Goal: Navigation & Orientation: Find specific page/section

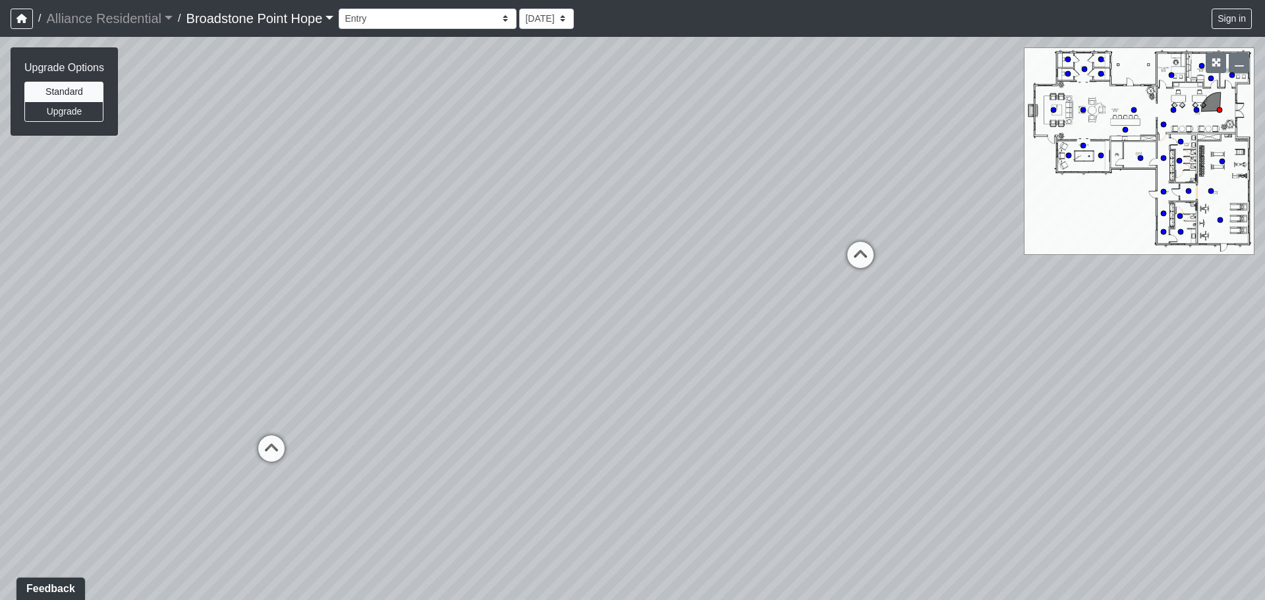
drag, startPoint x: 855, startPoint y: 403, endPoint x: 359, endPoint y: 324, distance: 503.3
click at [359, 324] on div "Loading... Leasing Desks 1 Loading... Breakroom 1 Loading... Leasing Office 1" at bounding box center [632, 318] width 1265 height 563
drag, startPoint x: 764, startPoint y: 295, endPoint x: 295, endPoint y: 300, distance: 468.6
click at [295, 300] on div "Loading... Leasing Desks 1 Loading... Breakroom 1 Loading... Leasing Office 1" at bounding box center [632, 318] width 1265 height 563
click at [755, 260] on icon at bounding box center [746, 260] width 40 height 40
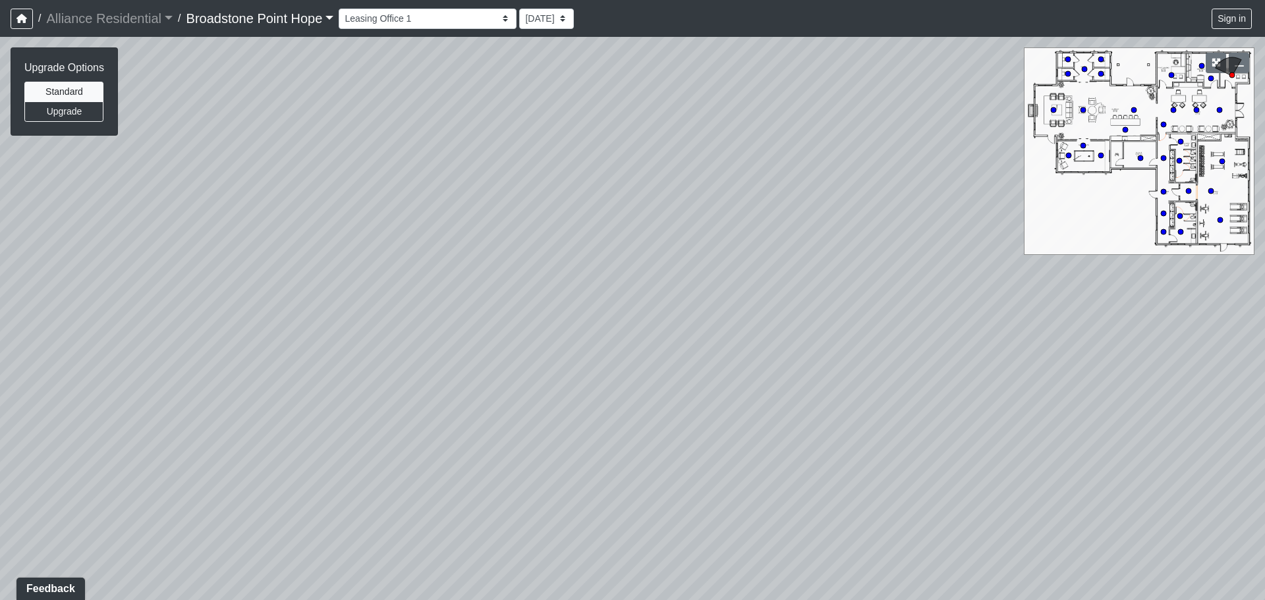
drag, startPoint x: 867, startPoint y: 272, endPoint x: 1051, endPoint y: 308, distance: 187.9
click at [1116, 306] on div "Loading... Leasing Desks 1 Loading... Breakroom 1 Loading... Leasing Office 1 L…" at bounding box center [632, 318] width 1265 height 563
drag, startPoint x: 533, startPoint y: 261, endPoint x: 1088, endPoint y: 291, distance: 555.7
click at [1099, 288] on div "Loading... Leasing Desks 1 Loading... Breakroom 1 Loading... Leasing Office 1 L…" at bounding box center [632, 318] width 1265 height 563
drag, startPoint x: 445, startPoint y: 264, endPoint x: 987, endPoint y: 274, distance: 541.8
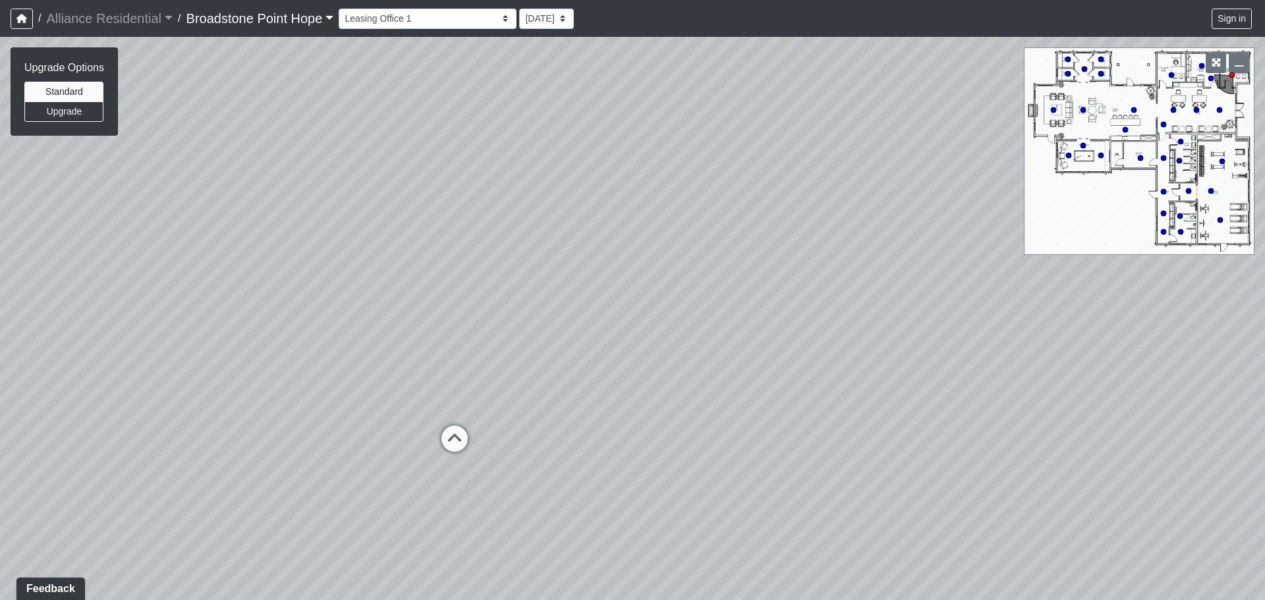
click at [1035, 270] on div "Loading... Leasing Desks 1 Loading... Breakroom 1 Loading... Leasing Office 1 L…" at bounding box center [632, 318] width 1265 height 563
click at [494, 413] on div "Loading... Leasing Desks 1 Loading... Breakroom 1 Loading... Leasing Office 1 L…" at bounding box center [632, 318] width 1265 height 563
click at [476, 426] on icon at bounding box center [475, 442] width 40 height 40
drag, startPoint x: 645, startPoint y: 349, endPoint x: 304, endPoint y: 358, distance: 340.8
click at [304, 358] on div "Loading... Leasing Desks 1 Loading... Breakroom 1 Loading... Leasing Office 1 L…" at bounding box center [632, 318] width 1265 height 563
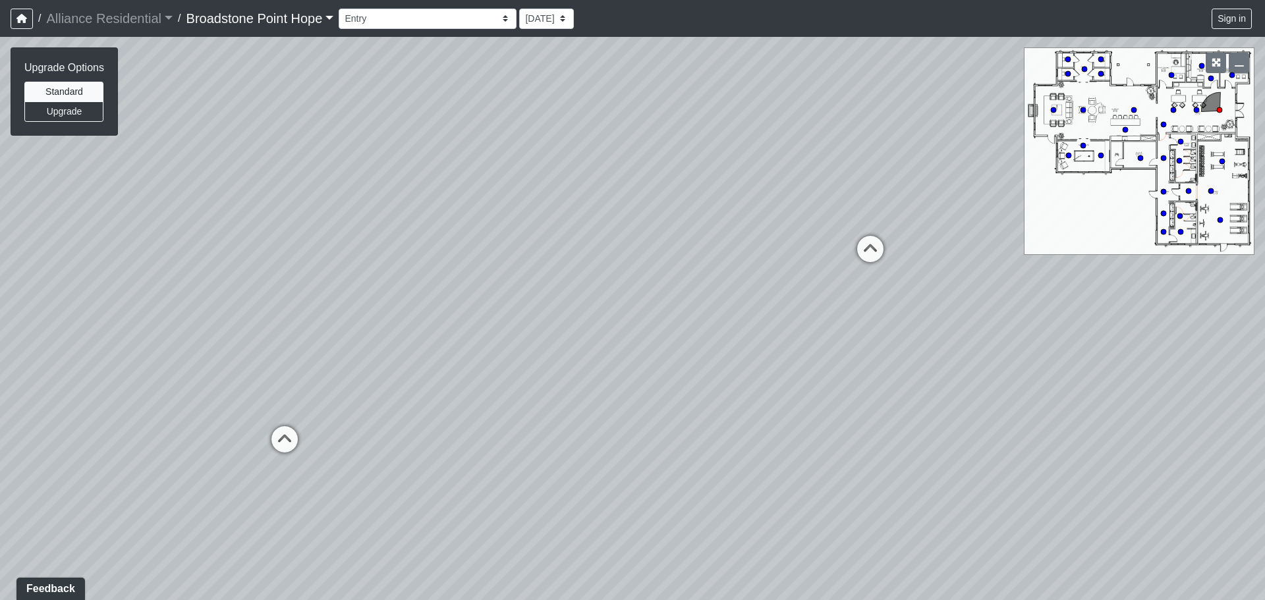
drag, startPoint x: 755, startPoint y: 364, endPoint x: 339, endPoint y: 290, distance: 422.3
click at [339, 290] on div "Loading... Leasing Desks 1 Loading... Breakroom 1 Loading... Leasing Office 1 L…" at bounding box center [632, 318] width 1265 height 563
click at [281, 430] on icon at bounding box center [290, 450] width 40 height 40
click at [243, 500] on icon at bounding box center [250, 520] width 40 height 40
drag, startPoint x: 737, startPoint y: 289, endPoint x: 525, endPoint y: 304, distance: 213.4
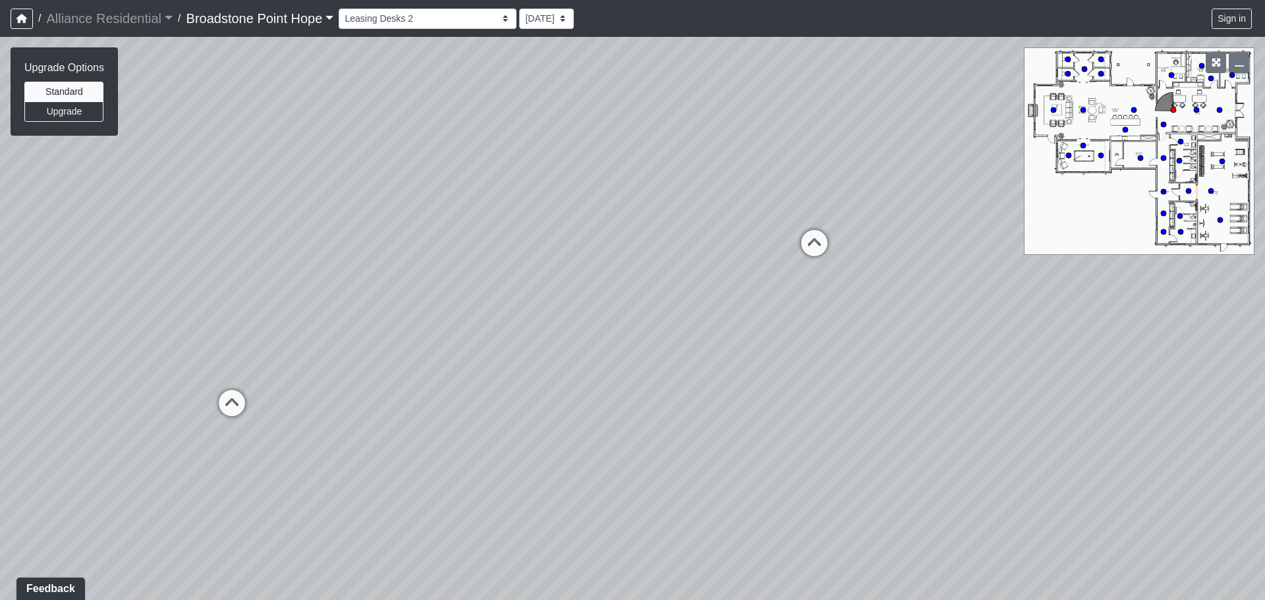
click at [525, 304] on div "Loading... Leasing Desks 1 Loading... Breakroom 1 Loading... Leasing Office 1 L…" at bounding box center [632, 318] width 1265 height 563
click at [651, 255] on icon at bounding box center [666, 266] width 40 height 40
drag, startPoint x: 898, startPoint y: 293, endPoint x: 301, endPoint y: 273, distance: 597.4
click at [301, 273] on div "Loading... Leasing Desks 1 Loading... Breakroom 1 Loading... Leasing Office 1 L…" at bounding box center [632, 318] width 1265 height 563
drag, startPoint x: 846, startPoint y: 310, endPoint x: 260, endPoint y: 360, distance: 588.0
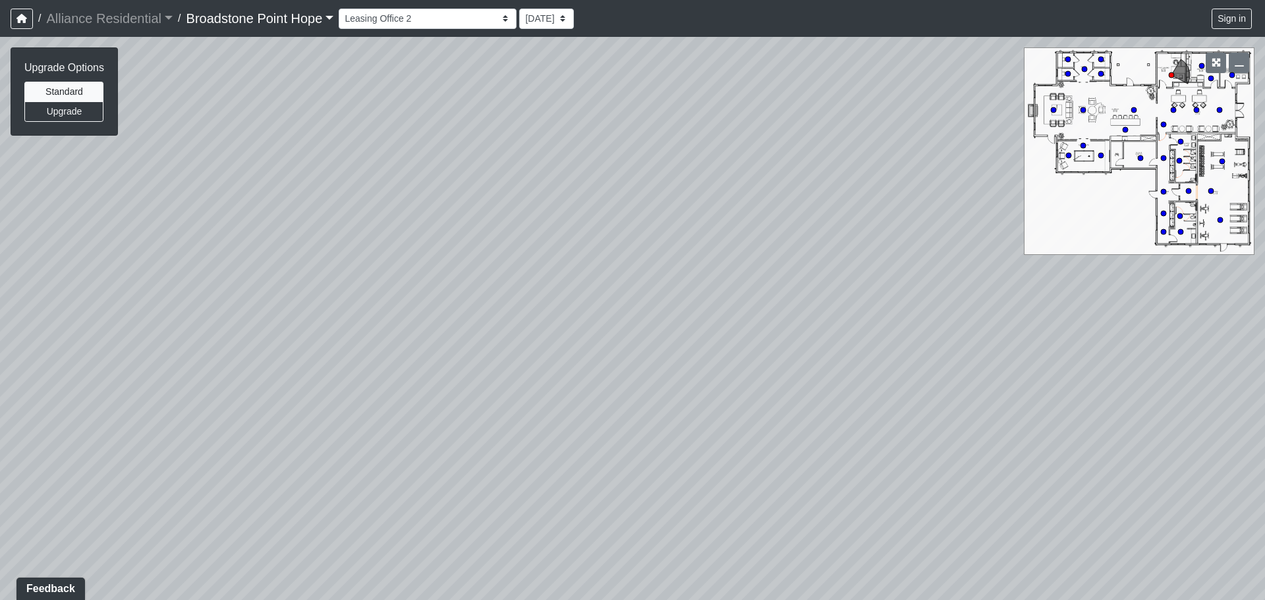
click at [261, 360] on div "Loading... Leasing Desks 1 Loading... Breakroom 1 Loading... Leasing Office 1 L…" at bounding box center [632, 318] width 1265 height 563
drag, startPoint x: 901, startPoint y: 353, endPoint x: 133, endPoint y: 408, distance: 769.7
click at [133, 408] on div "Loading... Leasing Desks 1 Loading... Breakroom 1 Loading... Leasing Office 1 L…" at bounding box center [632, 318] width 1265 height 563
drag, startPoint x: 488, startPoint y: 329, endPoint x: 82, endPoint y: 306, distance: 406.6
click at [82, 306] on div "Loading... Leasing Desks 1 Loading... Breakroom 1 Loading... Leasing Office 1 L…" at bounding box center [632, 318] width 1265 height 563
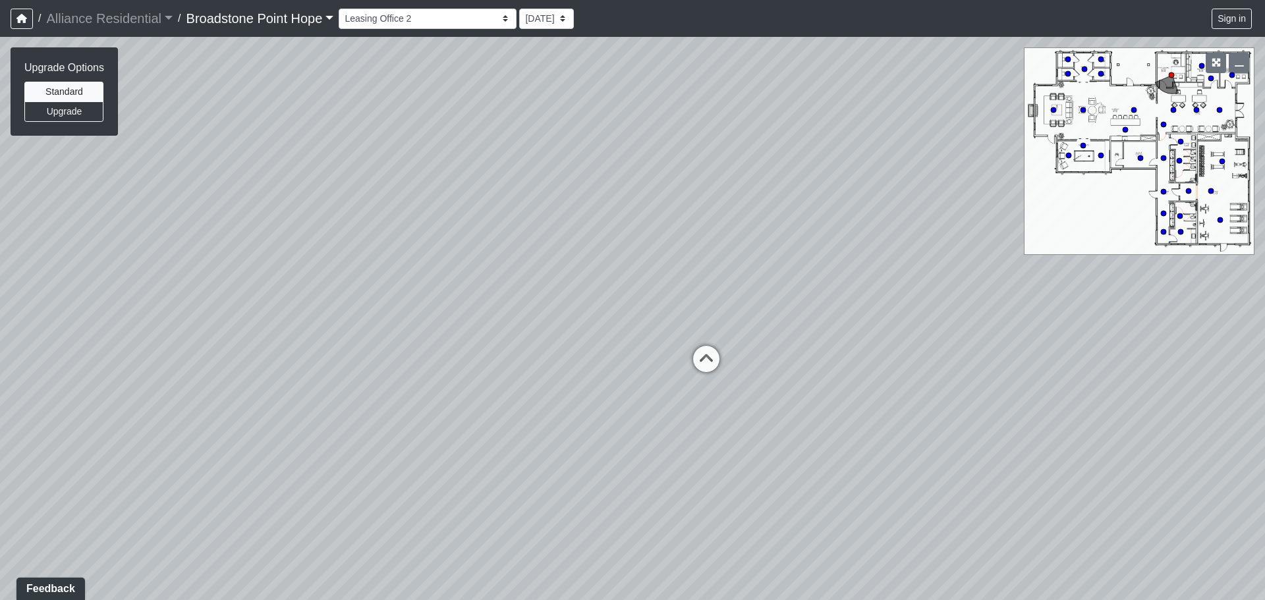
drag, startPoint x: 440, startPoint y: 317, endPoint x: 407, endPoint y: 359, distance: 53.5
click at [407, 359] on div "Loading... Leasing Desks 1 Loading... Breakroom 1 Loading... Leasing Office 1 L…" at bounding box center [632, 318] width 1265 height 563
click at [503, 325] on icon at bounding box center [501, 343] width 40 height 40
drag, startPoint x: 780, startPoint y: 407, endPoint x: 355, endPoint y: 340, distance: 431.0
click at [353, 341] on div "Loading... Leasing Desks 1 Loading... Breakroom 1 Loading... Leasing Office 1 L…" at bounding box center [632, 318] width 1265 height 563
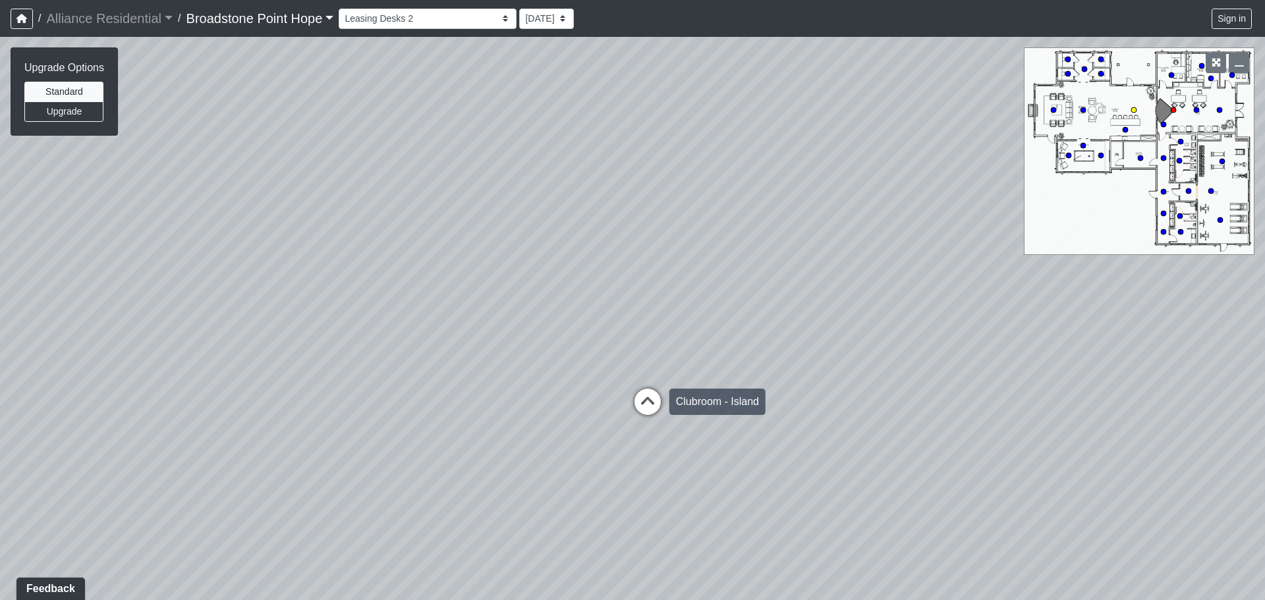
click at [641, 389] on icon at bounding box center [648, 409] width 40 height 40
click at [656, 364] on icon at bounding box center [648, 384] width 40 height 40
drag, startPoint x: 973, startPoint y: 396, endPoint x: 141, endPoint y: 343, distance: 834.0
click at [141, 343] on div "Loading... Leasing Desks 1 Loading... Breakroom 1 Loading... Leasing Office 1 L…" at bounding box center [632, 318] width 1265 height 563
drag, startPoint x: 384, startPoint y: 378, endPoint x: 1404, endPoint y: 233, distance: 1029.7
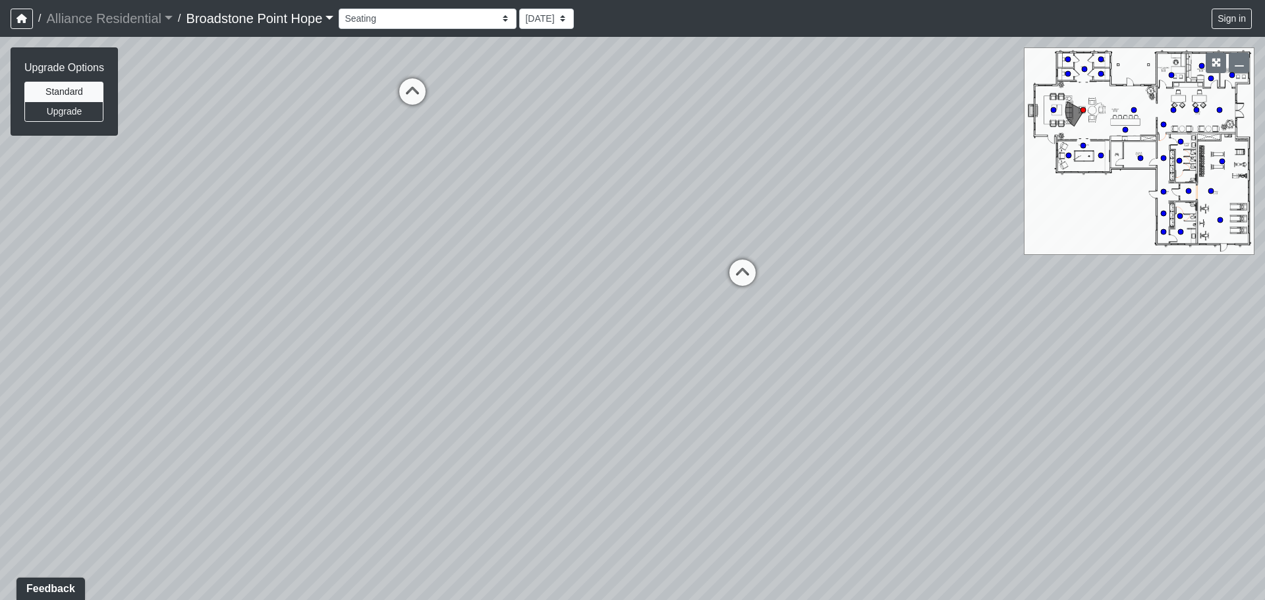
click at [1265, 233] on html "/ Alliance Residential Alliance Residential Loading... / [GEOGRAPHIC_DATA] Hope…" at bounding box center [632, 300] width 1265 height 600
drag, startPoint x: 597, startPoint y: 302, endPoint x: 14, endPoint y: 206, distance: 590.6
click at [0, 202] on div "Loading... Leasing Desks 1 Loading... Breakroom 1 Loading... Leasing Office 1 L…" at bounding box center [632, 318] width 1265 height 563
drag, startPoint x: 1066, startPoint y: 243, endPoint x: 412, endPoint y: 416, distance: 677.0
click at [360, 438] on div "Loading... Leasing Desks 1 Loading... Breakroom 1 Loading... Leasing Office 1 L…" at bounding box center [632, 318] width 1265 height 563
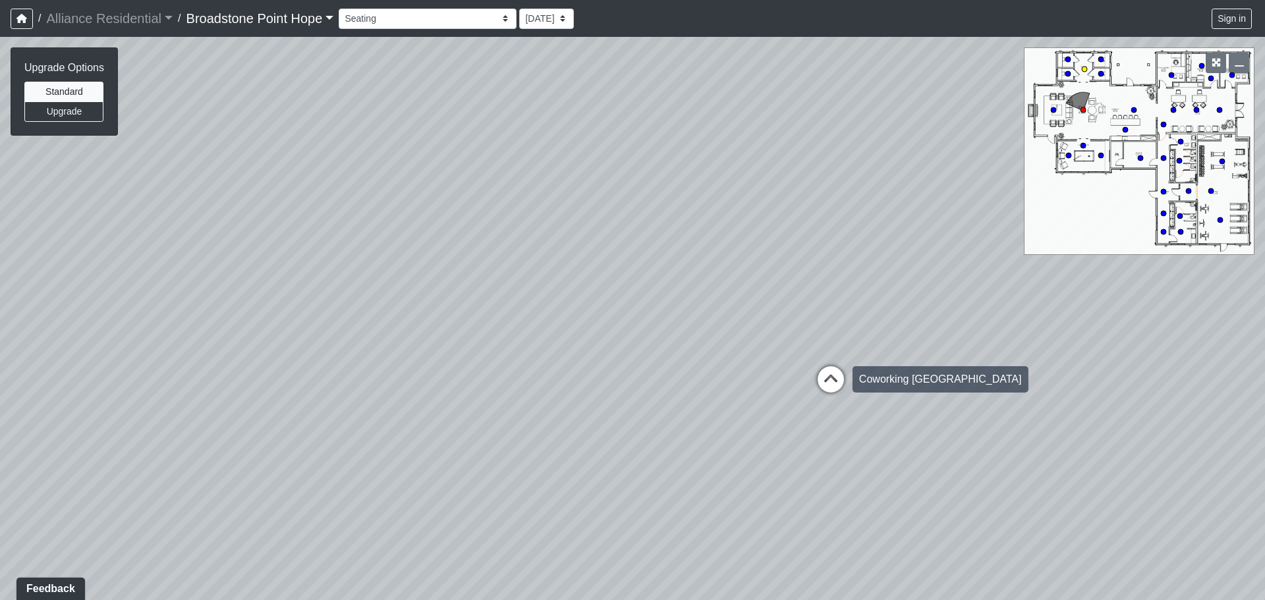
click at [827, 368] on icon at bounding box center [831, 386] width 40 height 40
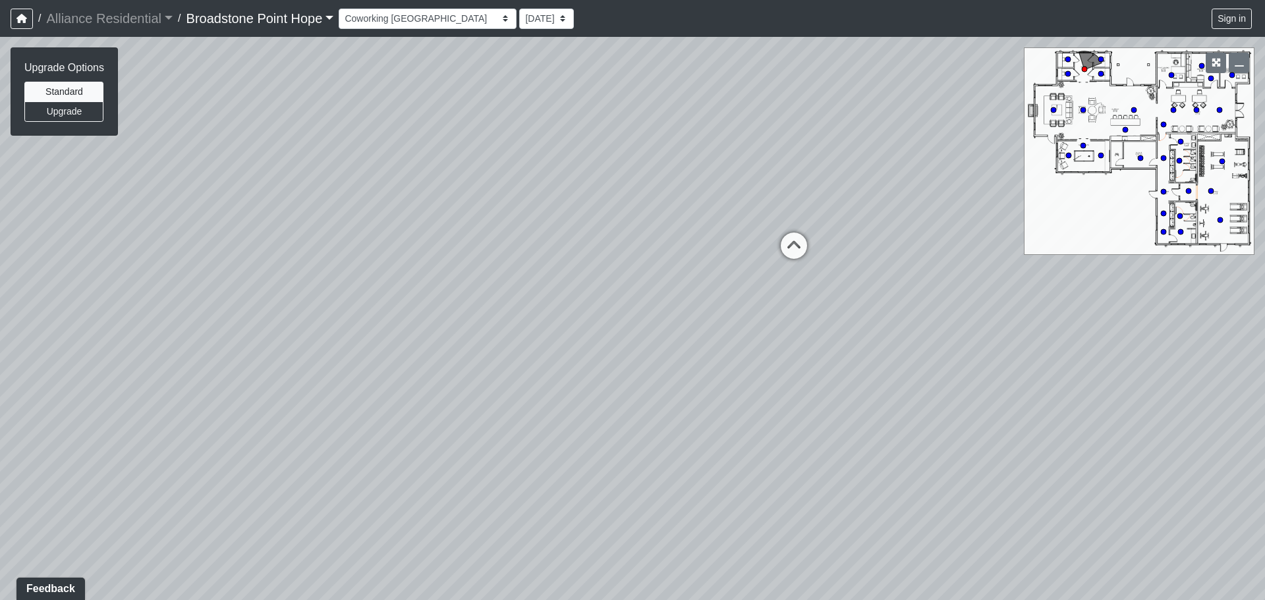
drag, startPoint x: 683, startPoint y: 368, endPoint x: 97, endPoint y: 368, distance: 586.5
click at [80, 376] on div "Loading... Leasing Desks 1 Loading... Breakroom 1 Loading... Leasing Office 1 L…" at bounding box center [632, 318] width 1265 height 563
drag, startPoint x: 1033, startPoint y: 364, endPoint x: 234, endPoint y: 316, distance: 800.8
click at [234, 316] on div "Loading... Leasing Desks 1 Loading... Breakroom 1 Loading... Leasing Office 1 L…" at bounding box center [632, 318] width 1265 height 563
drag, startPoint x: 1203, startPoint y: 389, endPoint x: 368, endPoint y: 336, distance: 836.0
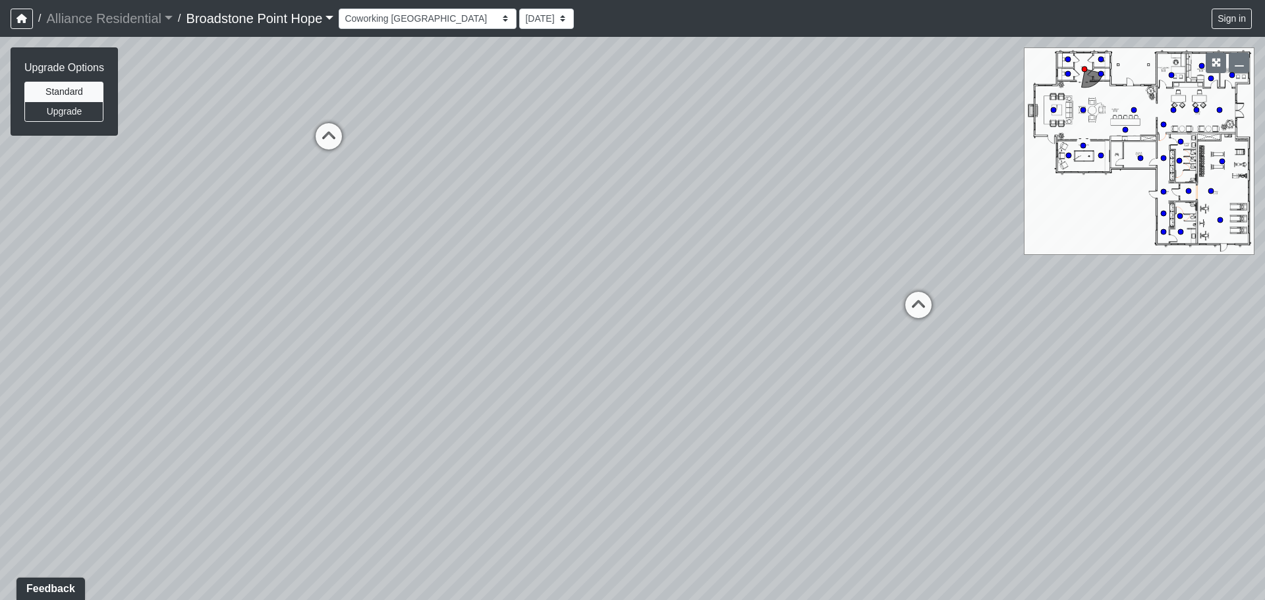
click at [368, 336] on div "Loading... Leasing Desks 1 Loading... Breakroom 1 Loading... Leasing Office 1 L…" at bounding box center [632, 318] width 1265 height 563
click at [678, 248] on div "Loading... Leasing Desks 1 Loading... Breakroom 1 Loading... Leasing Office 1 L…" at bounding box center [632, 318] width 1265 height 563
click at [680, 268] on icon at bounding box center [677, 288] width 40 height 40
click at [671, 283] on icon at bounding box center [665, 303] width 40 height 40
drag, startPoint x: 441, startPoint y: 165, endPoint x: 1101, endPoint y: 366, distance: 690.4
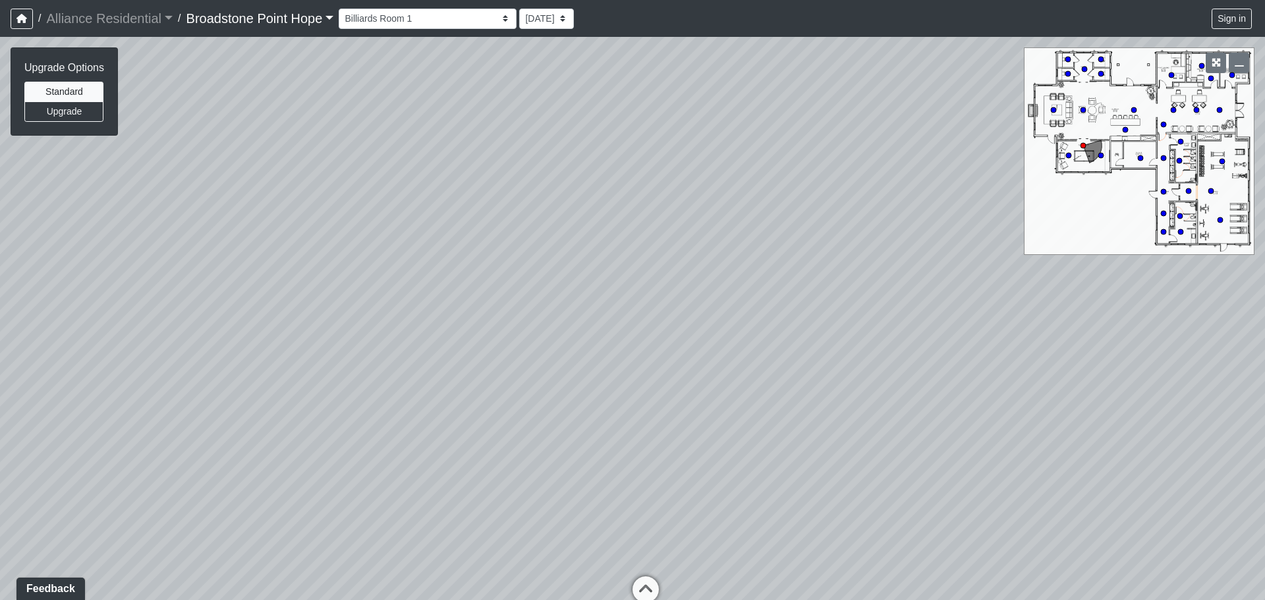
click at [1121, 367] on div "Loading... Leasing Desks 1 Loading... Breakroom 1 Loading... Leasing Office 1 L…" at bounding box center [632, 318] width 1265 height 563
drag, startPoint x: 467, startPoint y: 297, endPoint x: 954, endPoint y: 302, distance: 487.7
click at [1045, 295] on div "Loading... Leasing Desks 1 Loading... Breakroom 1 Loading... Leasing Office 1 L…" at bounding box center [632, 318] width 1265 height 563
drag, startPoint x: 905, startPoint y: 405, endPoint x: 17, endPoint y: 259, distance: 899.7
click at [0, 252] on div "Loading... Leasing Desks 1 Loading... Breakroom 1 Loading... Leasing Office 1 L…" at bounding box center [632, 318] width 1265 height 563
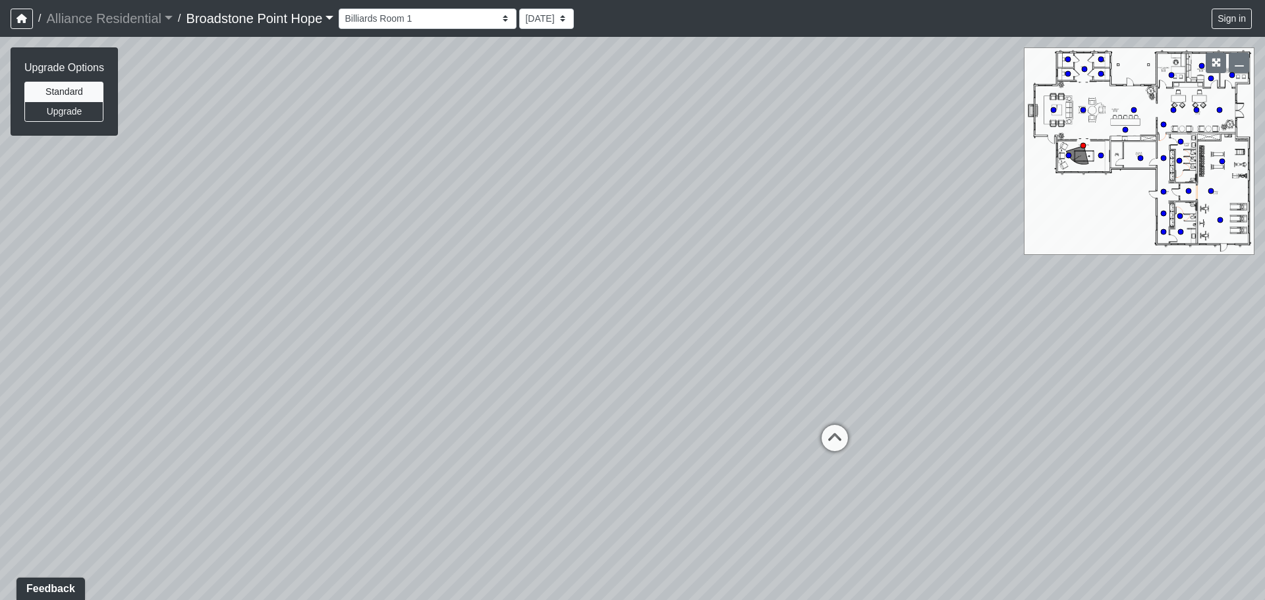
drag, startPoint x: 1051, startPoint y: 381, endPoint x: 302, endPoint y: 347, distance: 750.1
click at [302, 347] on div "Loading... Leasing Desks 1 Loading... Breakroom 1 Loading... Leasing Office 1 L…" at bounding box center [632, 318] width 1265 height 563
drag, startPoint x: 997, startPoint y: 368, endPoint x: 181, endPoint y: 342, distance: 816.9
click at [181, 342] on div "Loading... Leasing Desks 1 Loading... Breakroom 1 Loading... Leasing Office 1 L…" at bounding box center [632, 318] width 1265 height 563
drag, startPoint x: 921, startPoint y: 370, endPoint x: 298, endPoint y: 366, distance: 622.8
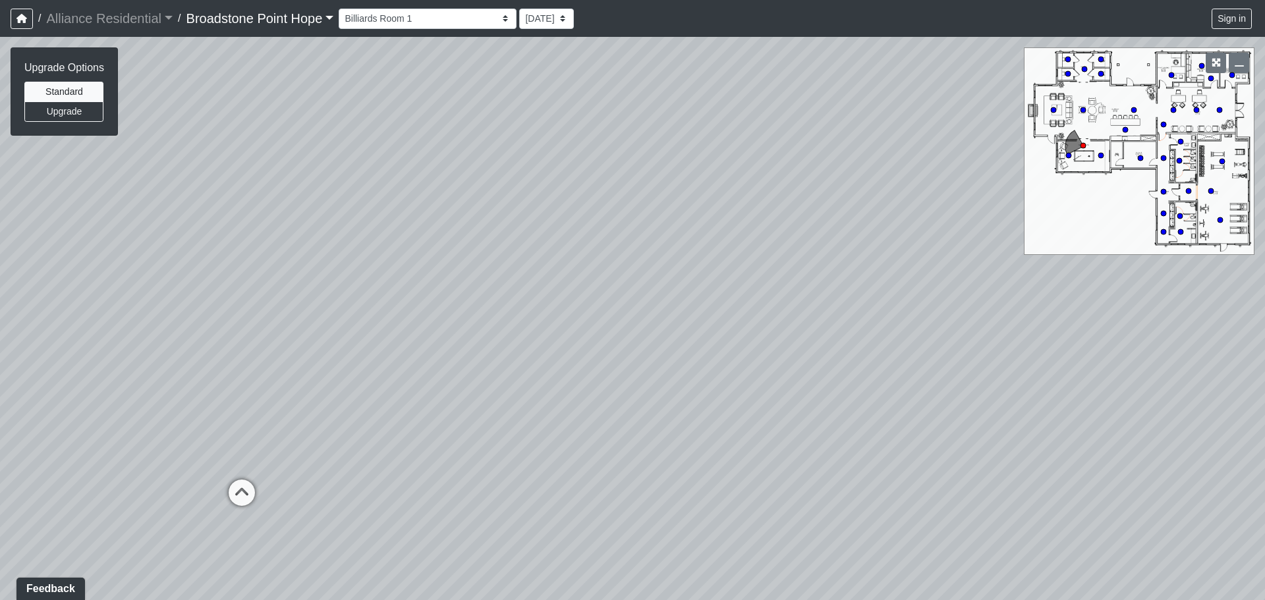
click at [298, 366] on div "Loading... Leasing Desks 1 Loading... Breakroom 1 Loading... Leasing Office 1 L…" at bounding box center [632, 318] width 1265 height 563
drag, startPoint x: 944, startPoint y: 379, endPoint x: 533, endPoint y: 387, distance: 411.3
click at [534, 387] on div "Loading... Leasing Desks 1 Loading... Breakroom 1 Loading... Leasing Office 1 L…" at bounding box center [632, 318] width 1265 height 563
click at [537, 272] on icon at bounding box center [541, 292] width 40 height 40
drag, startPoint x: 969, startPoint y: 343, endPoint x: 165, endPoint y: 262, distance: 808.7
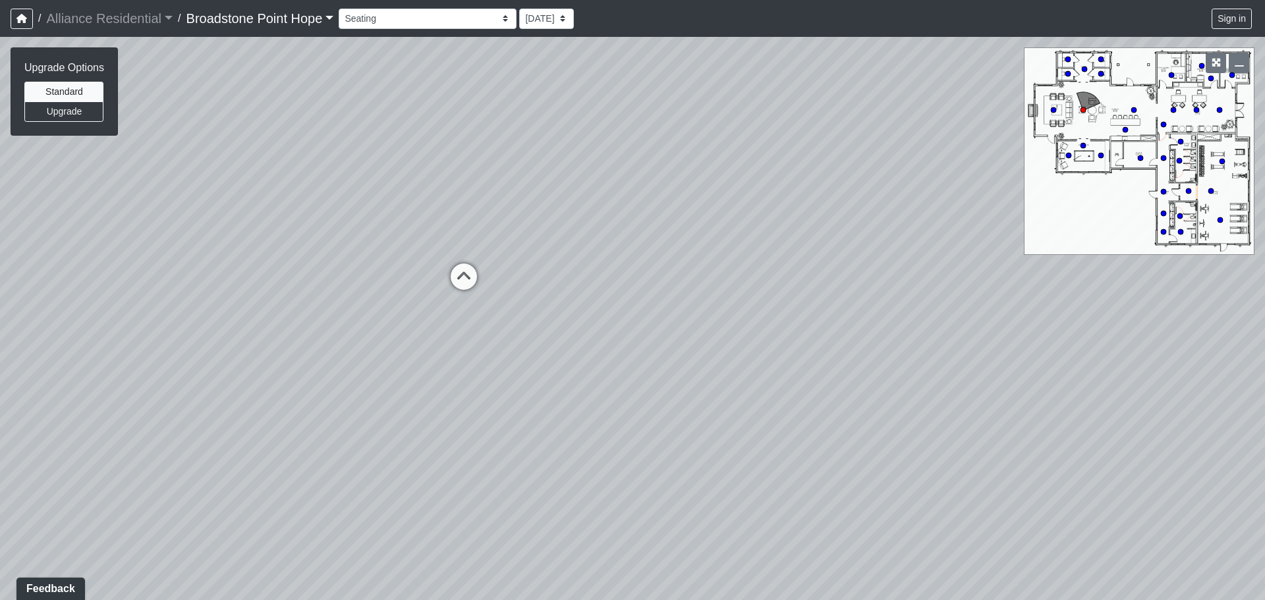
click at [139, 260] on div "Loading... Leasing Desks 1 Loading... Breakroom 1 Loading... Leasing Office 1 L…" at bounding box center [632, 318] width 1265 height 563
drag, startPoint x: 660, startPoint y: 196, endPoint x: 460, endPoint y: 349, distance: 251.5
click at [460, 349] on div "Loading... Leasing Desks 1 Loading... Breakroom 1 Loading... Leasing Office 1 L…" at bounding box center [632, 318] width 1265 height 563
click at [490, 293] on icon at bounding box center [506, 313] width 40 height 40
click at [513, 323] on icon at bounding box center [508, 337] width 40 height 40
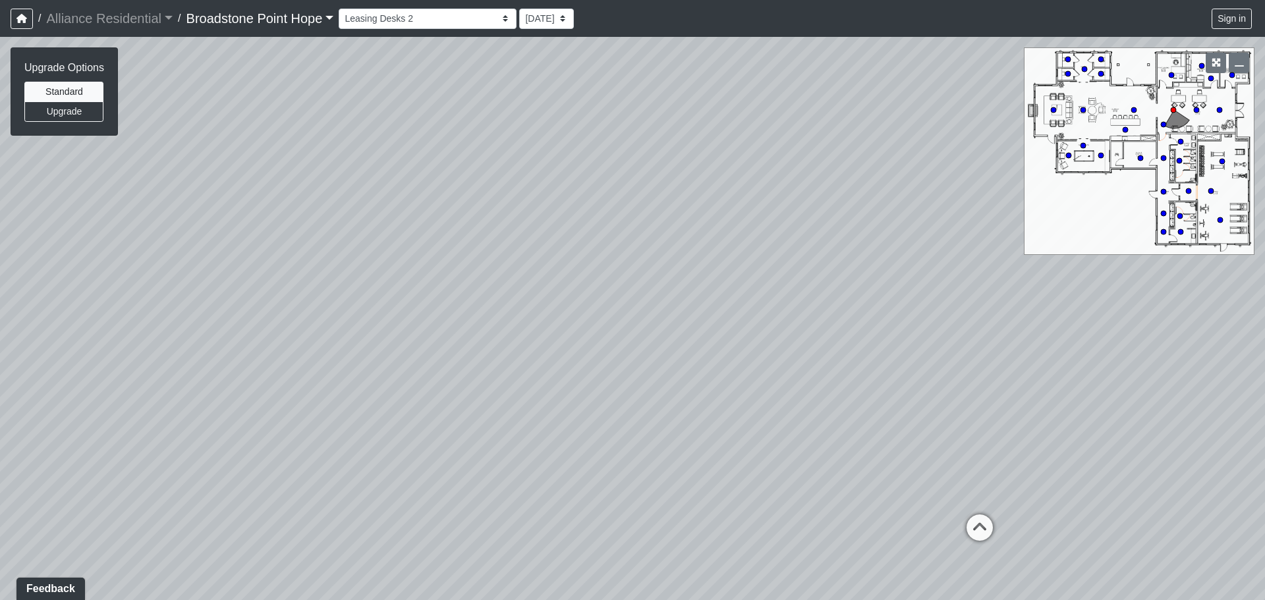
drag
click at [264, 358] on div "Loading... Leasing Desks 1 Loading... Breakroom 1 Loading... Leasing Office 1 L…" at bounding box center [632, 318] width 1265 height 563
click at [950, 509] on icon at bounding box center [957, 529] width 40 height 40
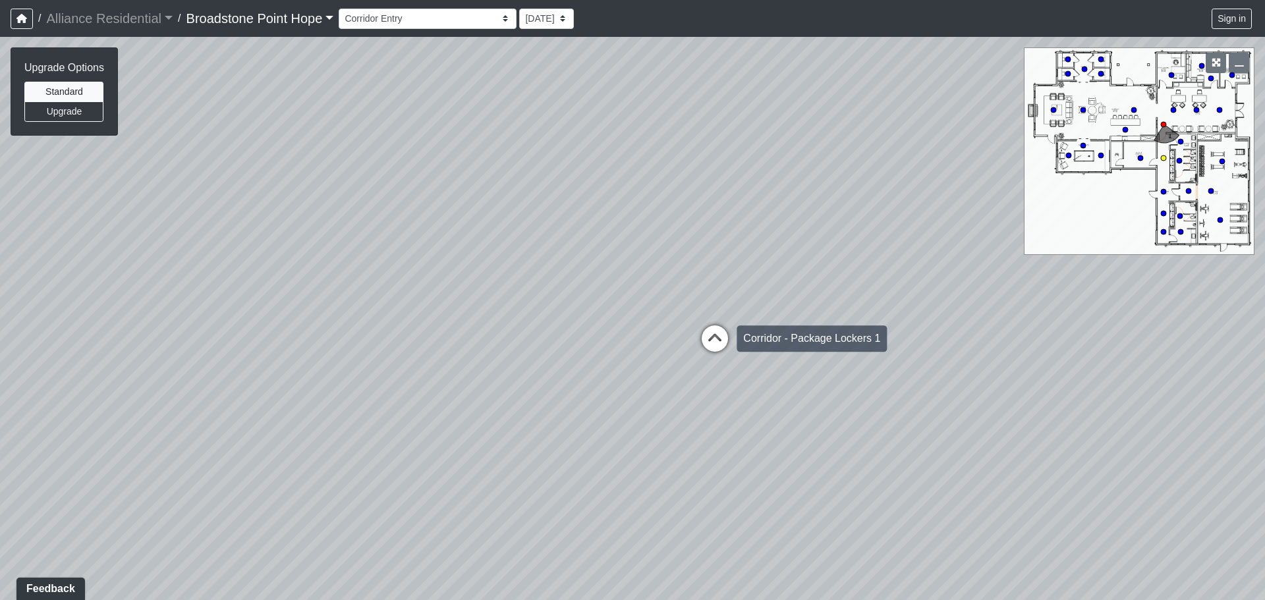
click at [729, 327] on icon at bounding box center [715, 346] width 40 height 40
click at [725, 327] on icon at bounding box center [712, 345] width 40 height 40
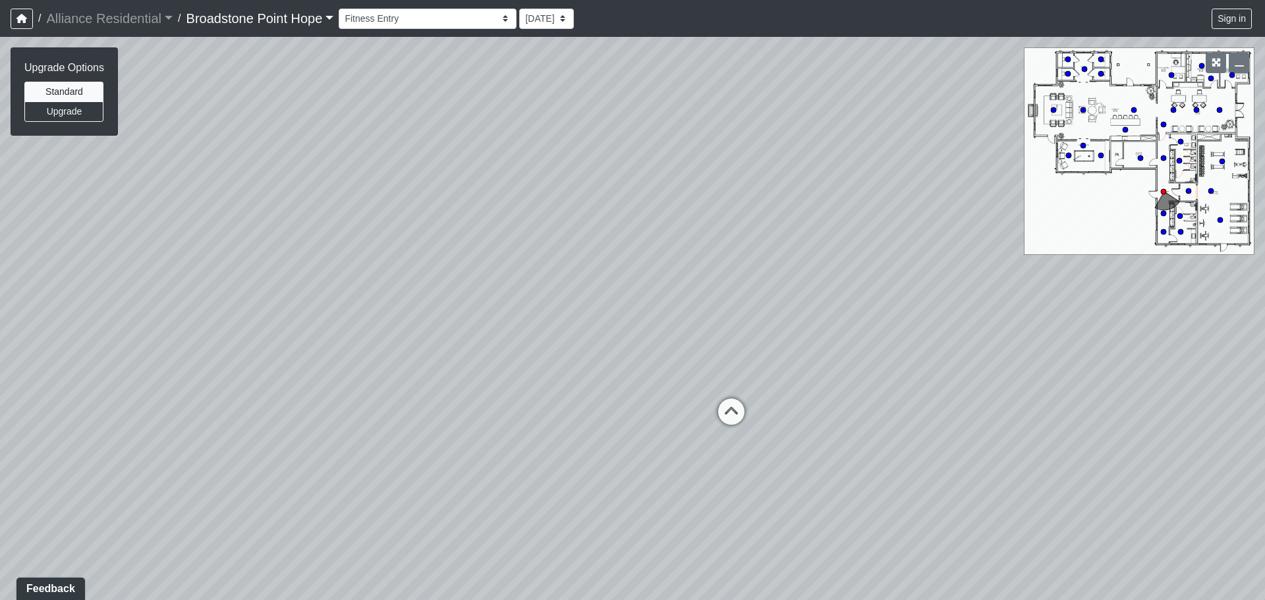
click at [1217, 319] on div "Loading... Leasing Desks 1 Loading... Breakroom 1 Loading... Leasing Office 1 L…" at bounding box center [632, 318] width 1265 height 563
click at [460, 438] on icon at bounding box center [446, 458] width 40 height 40
click at [302, 285] on div "Loading... Leasing Desks 1 Loading... Breakroom 1 Loading... Leasing Office 1 L…" at bounding box center [632, 318] width 1265 height 563
click at [1084, 291] on div "Loading... Leasing Desks 1 Loading... Breakroom 1 Loading... Leasing Office 1 L…" at bounding box center [632, 318] width 1265 height 563
click at [583, 399] on icon at bounding box center [600, 419] width 40 height 40
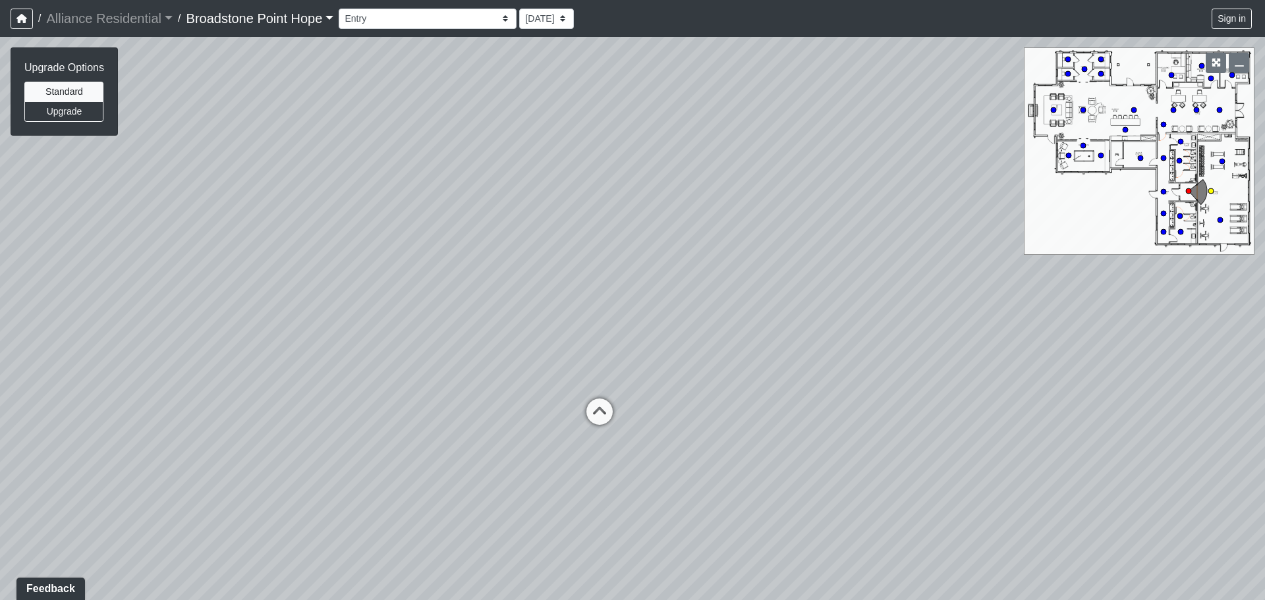
select select "hTGbGzUAXcZBrUKhvt9Tr8"
click at [57, 277] on div "Loading... Leasing Desks 1 Loading... Breakroom 1 Loading... Leasing Office 1 L…" at bounding box center [632, 318] width 1265 height 563
click at [314, 389] on div "Loading... Leasing Desks 1 Loading... Breakroom 1 Loading... Leasing Office 1 L…" at bounding box center [632, 318] width 1265 height 563
click at [150, 303] on div "Loading... Leasing Desks 1 Loading... Breakroom 1 Loading... Leasing Office 1 L…" at bounding box center [632, 318] width 1265 height 563
click at [148, 246] on div "Loading... Leasing Desks 1 Loading... Breakroom 1 Loading... Leasing Office 1 L…" at bounding box center [632, 318] width 1265 height 563
